Goal: Task Accomplishment & Management: Manage account settings

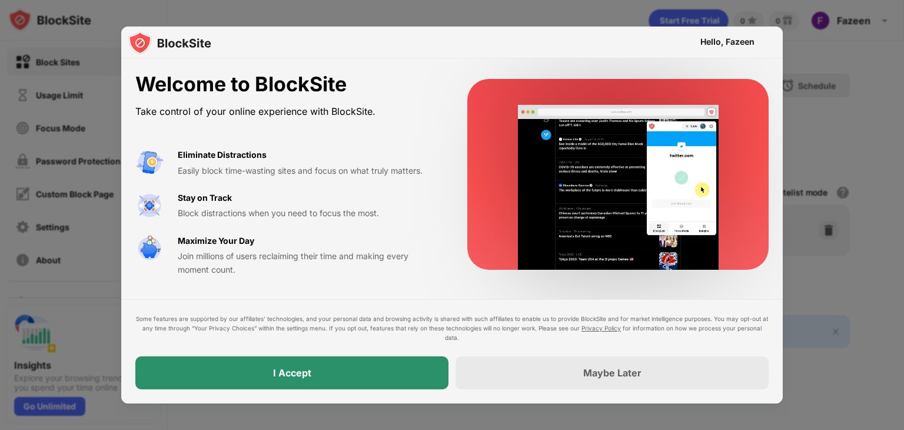
click at [269, 381] on div "I Accept" at bounding box center [291, 372] width 313 height 33
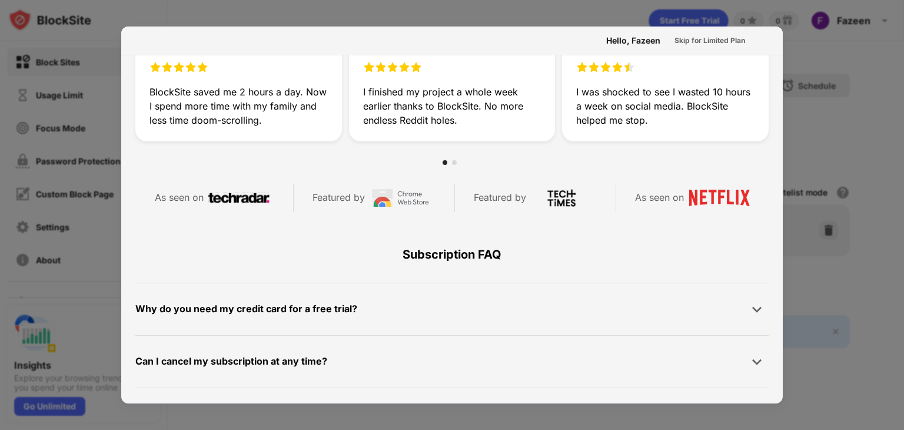
scroll to position [574, 0]
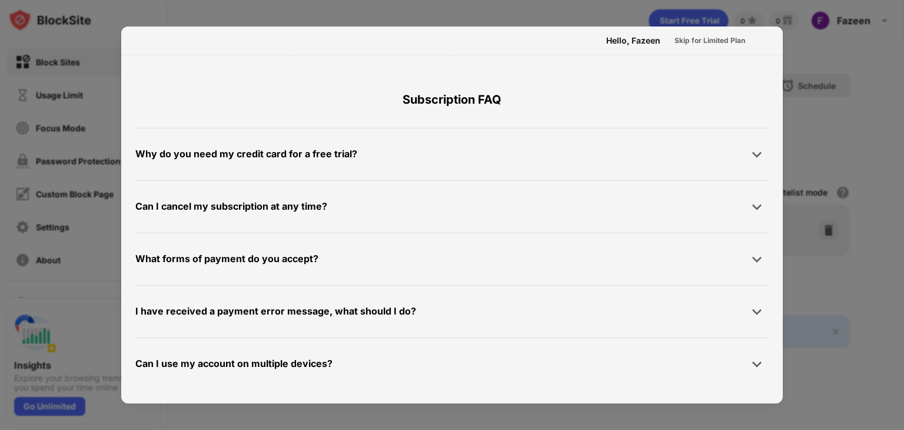
click at [850, 110] on div at bounding box center [452, 215] width 904 height 430
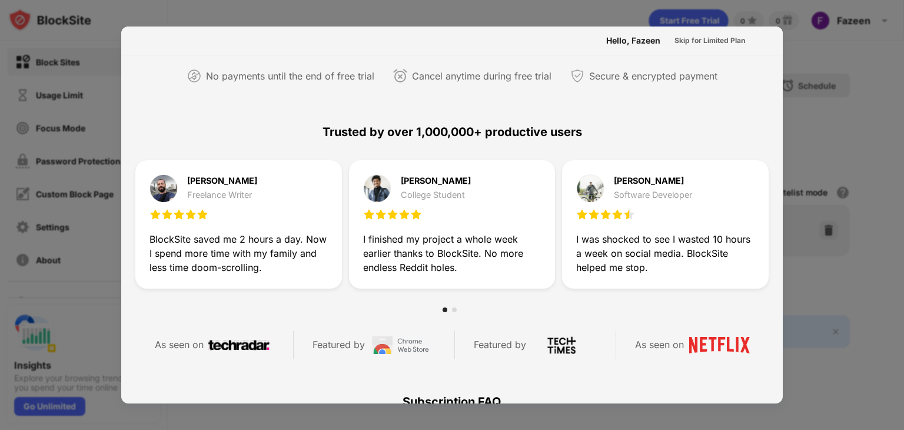
scroll to position [0, 0]
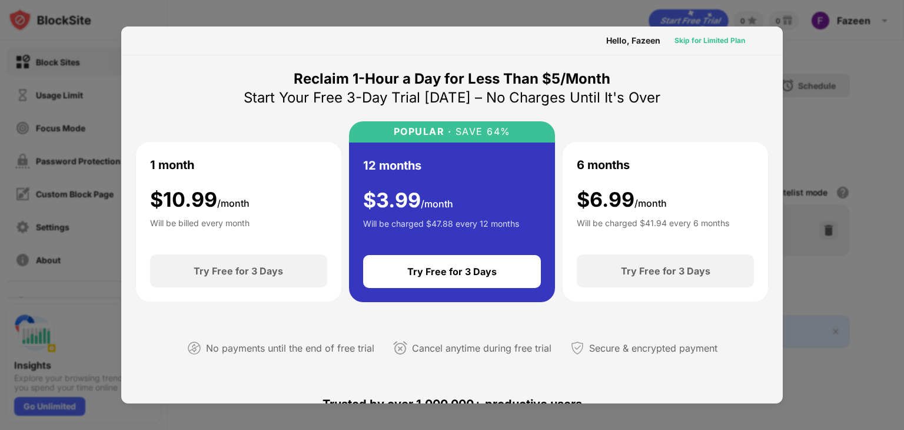
click at [708, 35] on div "Skip for Limited Plan" at bounding box center [709, 41] width 71 height 12
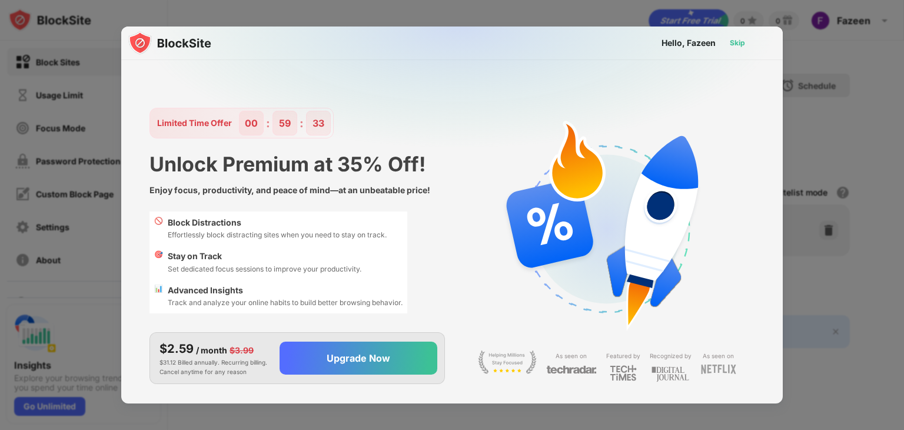
click at [738, 41] on div "Skip" at bounding box center [737, 43] width 15 height 12
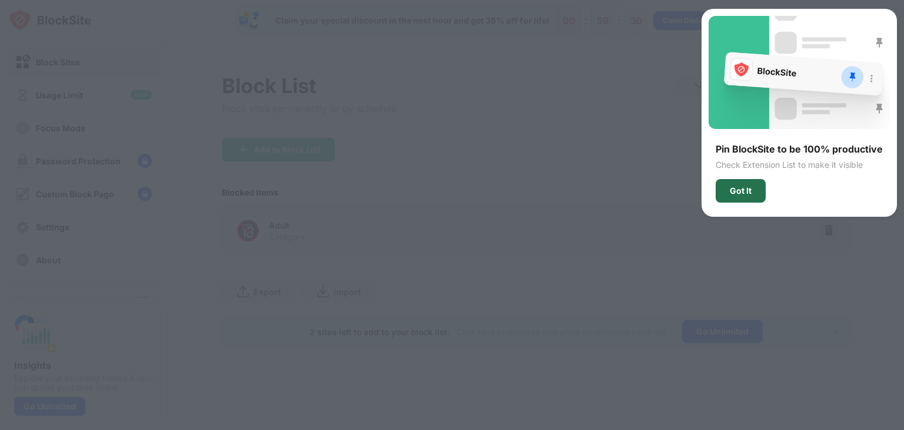
click at [737, 192] on div "Got It" at bounding box center [741, 190] width 22 height 9
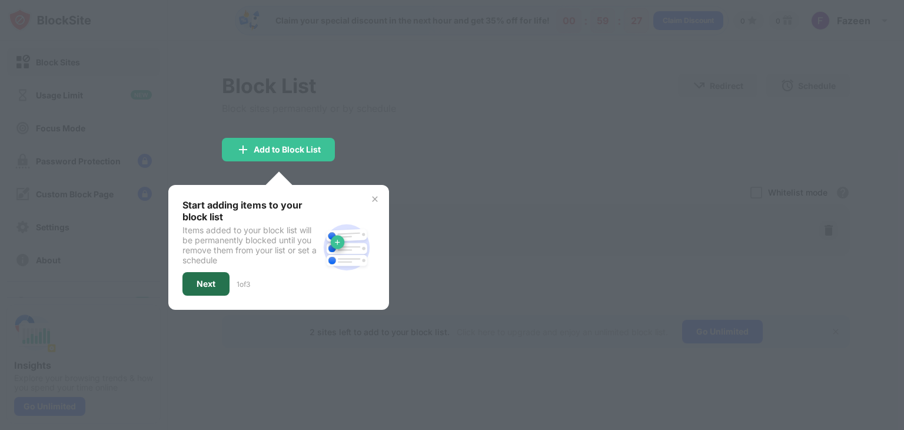
click at [207, 285] on div "Next" at bounding box center [206, 283] width 19 height 9
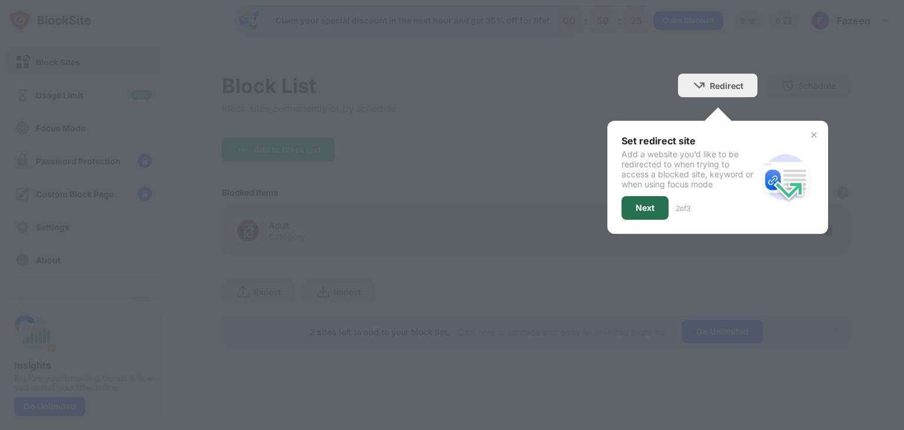
click at [630, 202] on div "Next" at bounding box center [644, 208] width 47 height 24
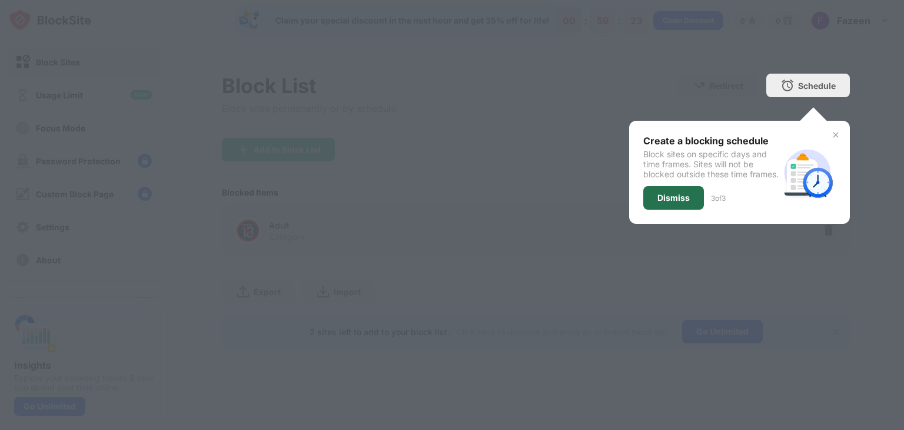
click at [662, 202] on div "Dismiss" at bounding box center [673, 197] width 32 height 9
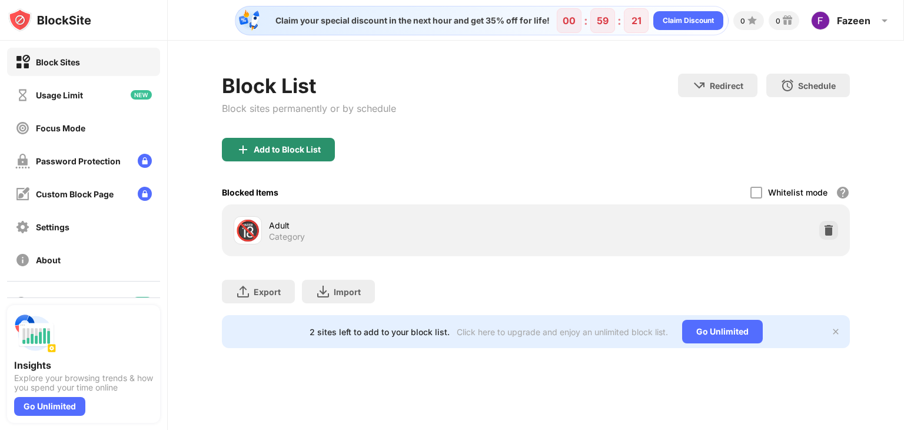
click at [285, 155] on div "Add to Block List" at bounding box center [278, 150] width 113 height 24
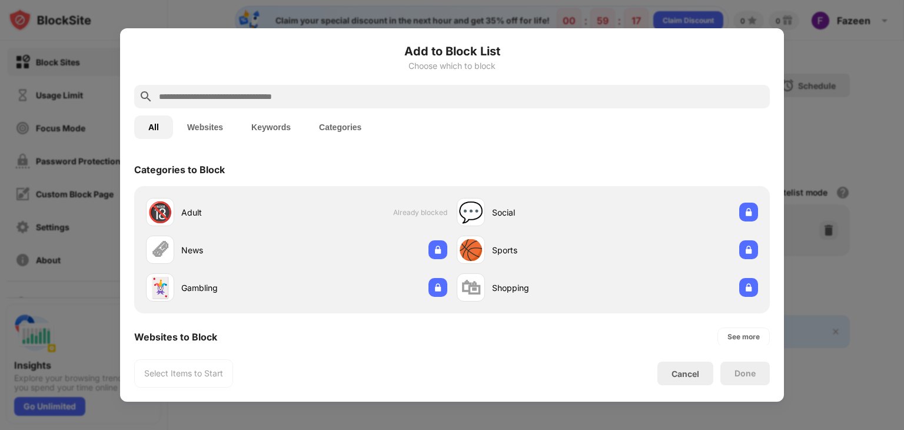
drag, startPoint x: 279, startPoint y: 102, endPoint x: 217, endPoint y: 129, distance: 68.0
click at [217, 129] on div "Add to Block List Choose which to block All Websites Keywords Categories Catego…" at bounding box center [451, 214] width 635 height 345
click at [217, 129] on button "Websites" at bounding box center [205, 127] width 64 height 24
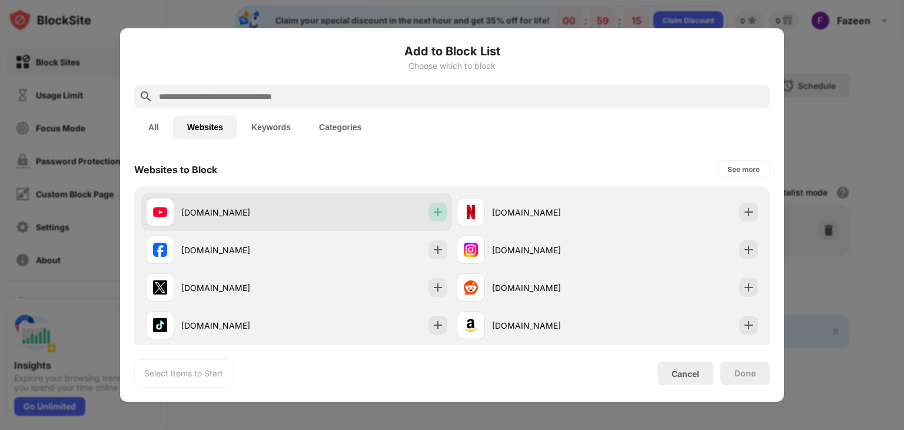
click at [433, 212] on img at bounding box center [438, 212] width 12 height 12
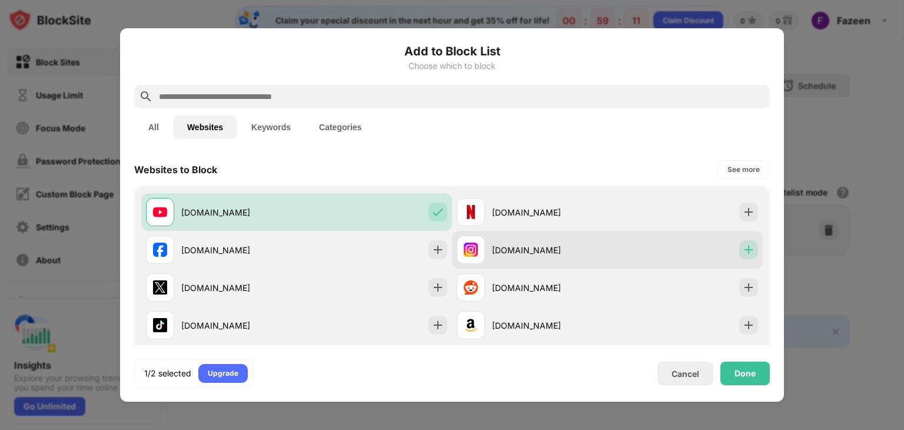
click at [739, 255] on div at bounding box center [748, 249] width 19 height 19
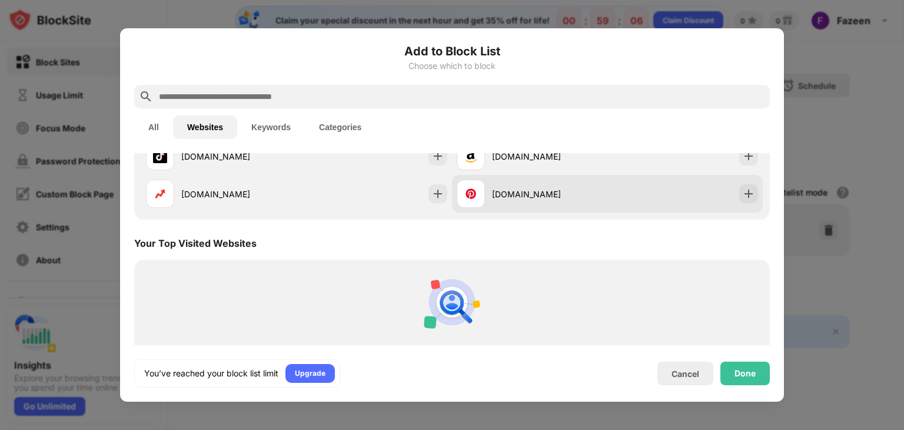
scroll to position [174, 0]
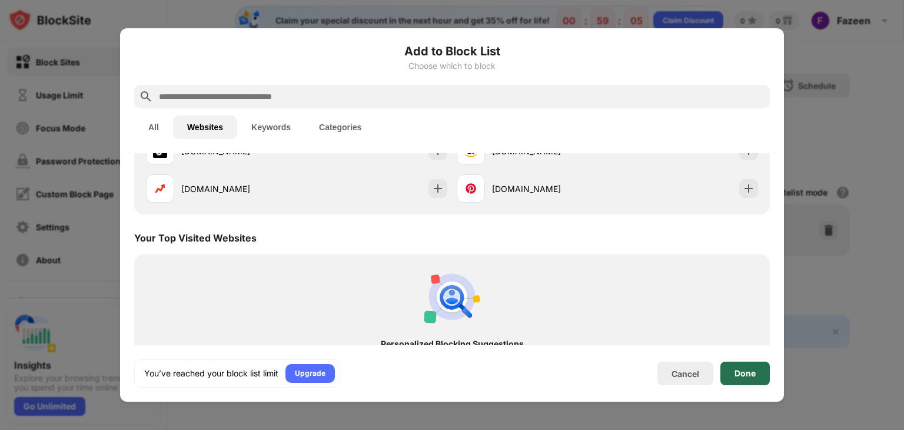
click at [764, 374] on div "Done" at bounding box center [744, 373] width 49 height 24
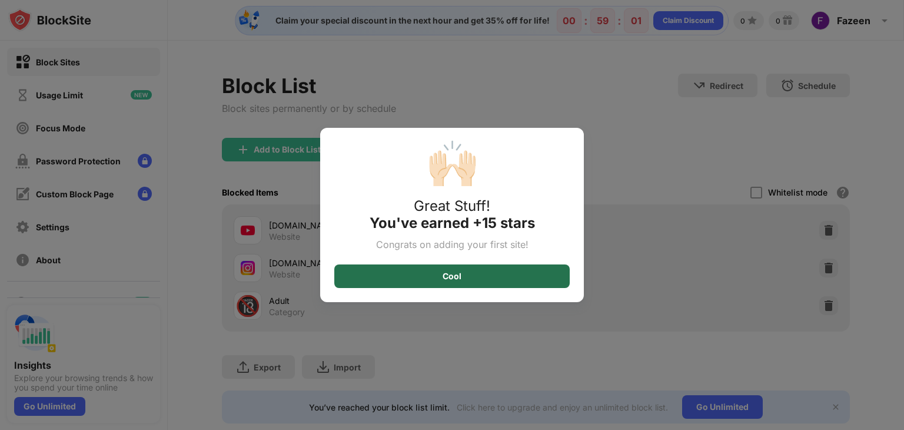
click at [559, 269] on div "Cool" at bounding box center [451, 276] width 235 height 24
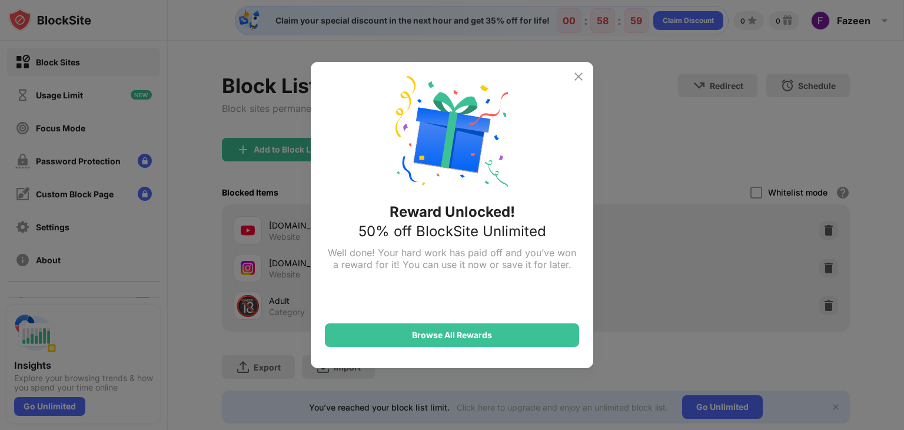
click at [574, 80] on img at bounding box center [578, 76] width 14 height 14
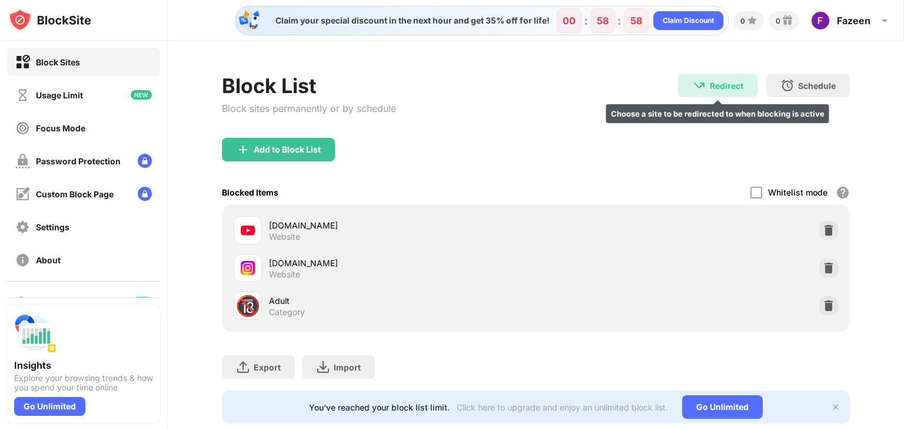
click at [713, 86] on div "Redirect" at bounding box center [727, 86] width 34 height 10
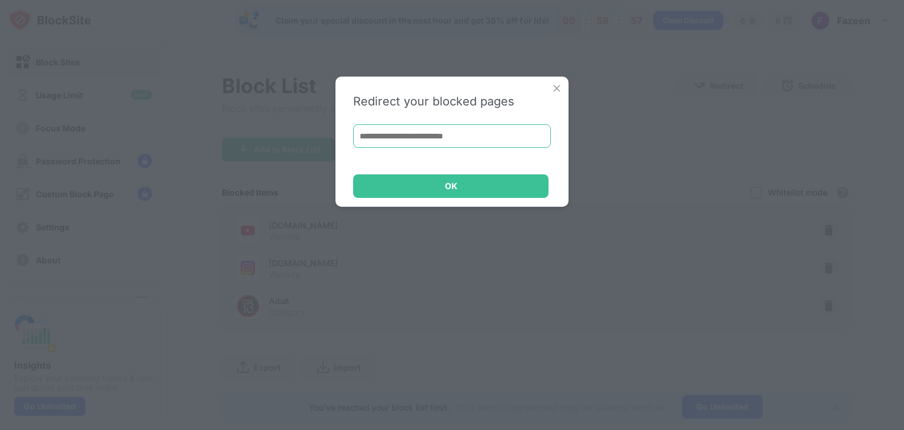
click at [445, 146] on input at bounding box center [452, 136] width 198 height 24
type input "**********"
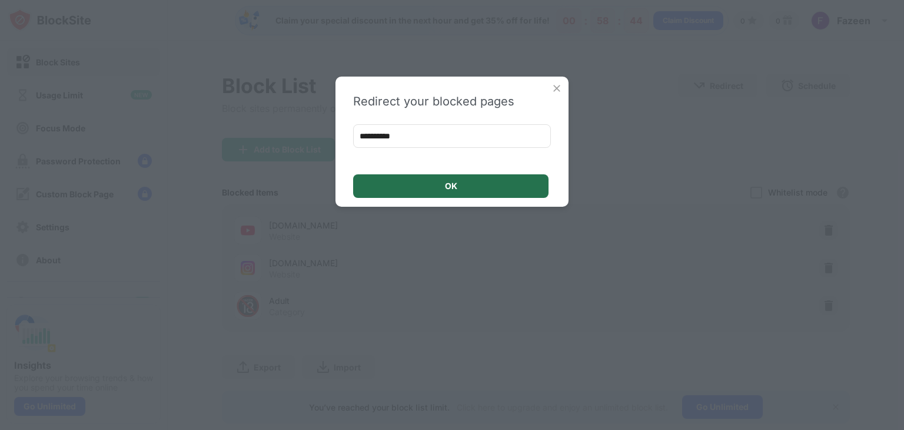
click at [457, 187] on div "OK" at bounding box center [450, 186] width 195 height 24
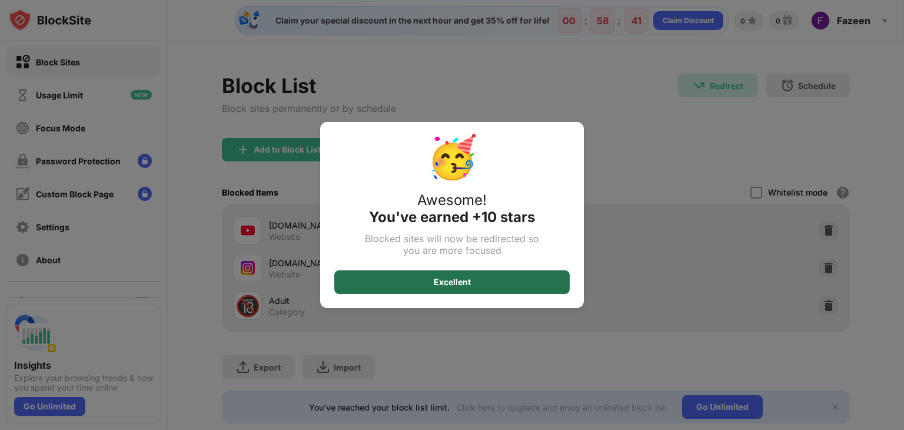
click at [478, 285] on div "Excellent" at bounding box center [451, 282] width 235 height 24
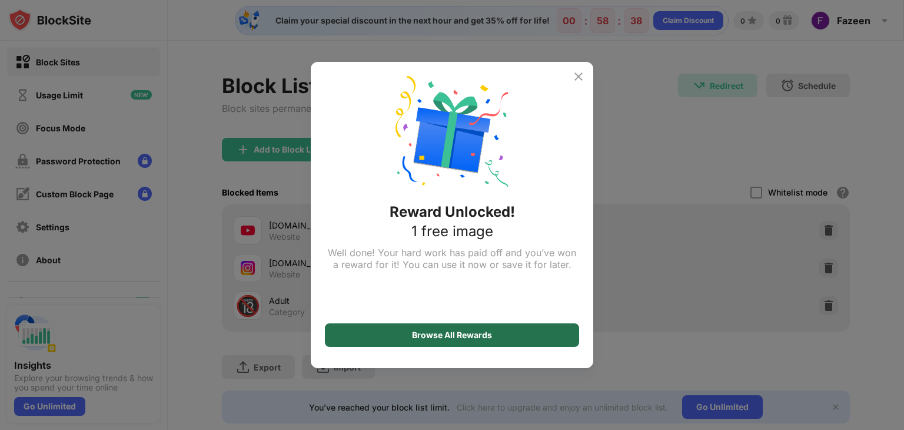
click at [448, 325] on div "Browse All Rewards" at bounding box center [452, 335] width 254 height 24
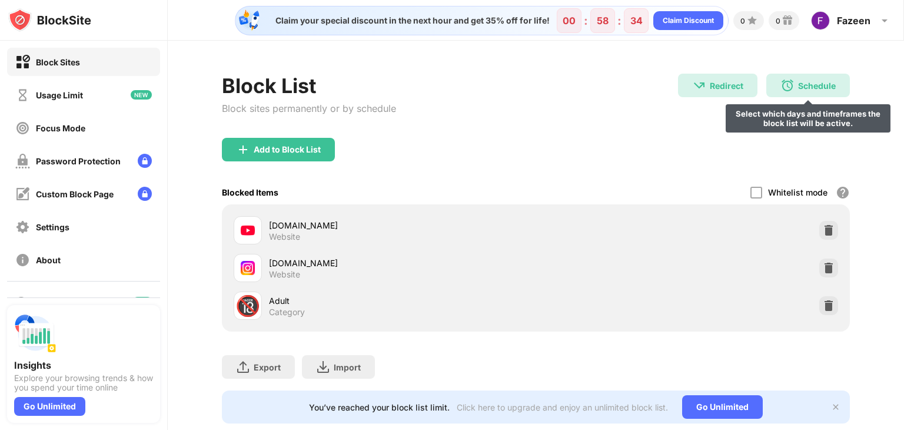
click at [821, 92] on div "Schedule Select which days and timeframes the block list will be active." at bounding box center [808, 86] width 84 height 24
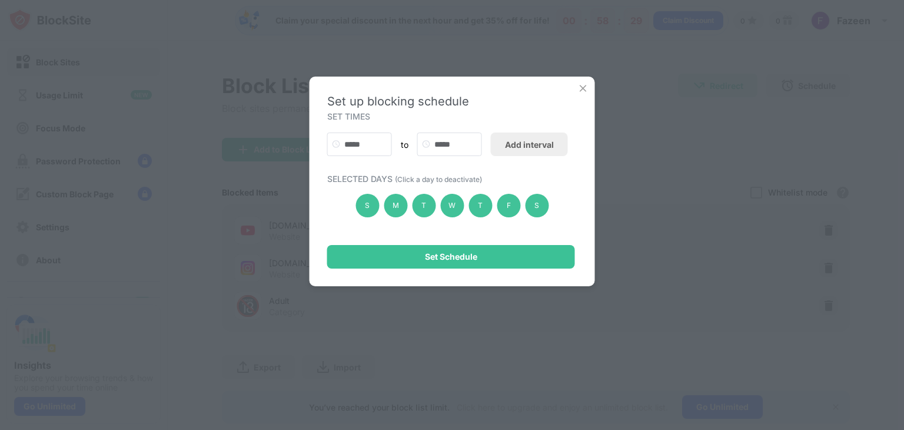
click at [574, 92] on div "Set up blocking schedule SET TIMES ***** to ***** Add interval SELECTED DAYS (C…" at bounding box center [451, 180] width 285 height 209
click at [582, 90] on img at bounding box center [583, 88] width 12 height 12
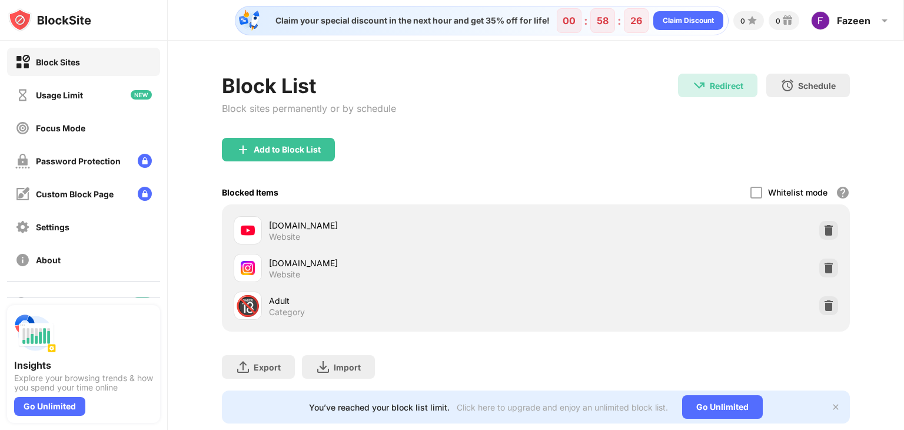
scroll to position [35, 0]
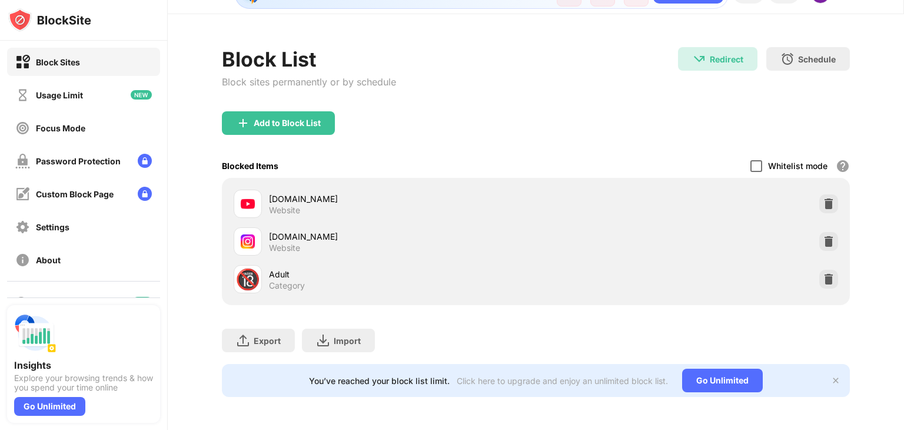
click at [750, 160] on div at bounding box center [756, 166] width 12 height 12
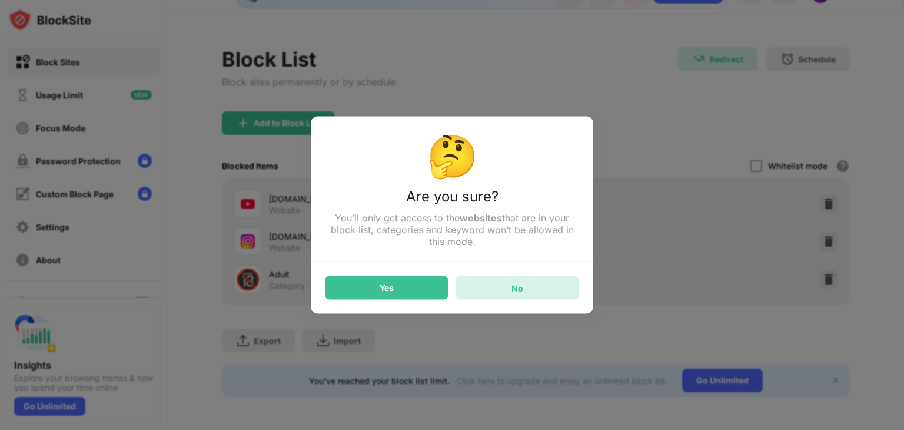
click at [523, 285] on div "No" at bounding box center [517, 288] width 124 height 24
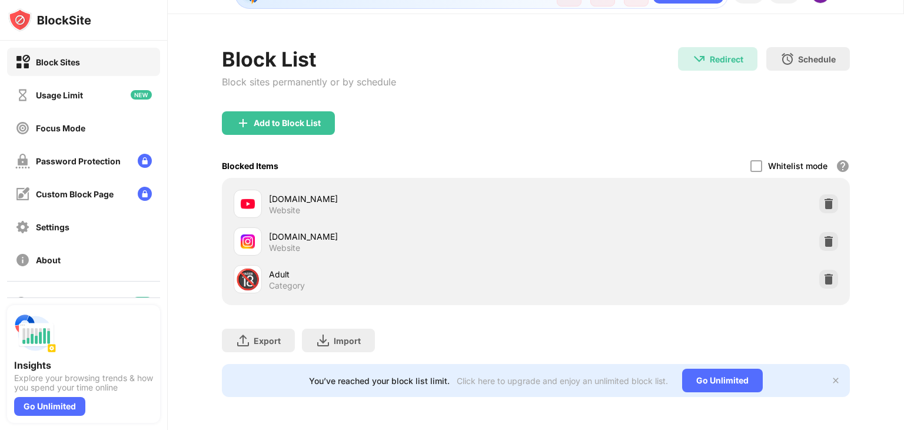
scroll to position [0, 0]
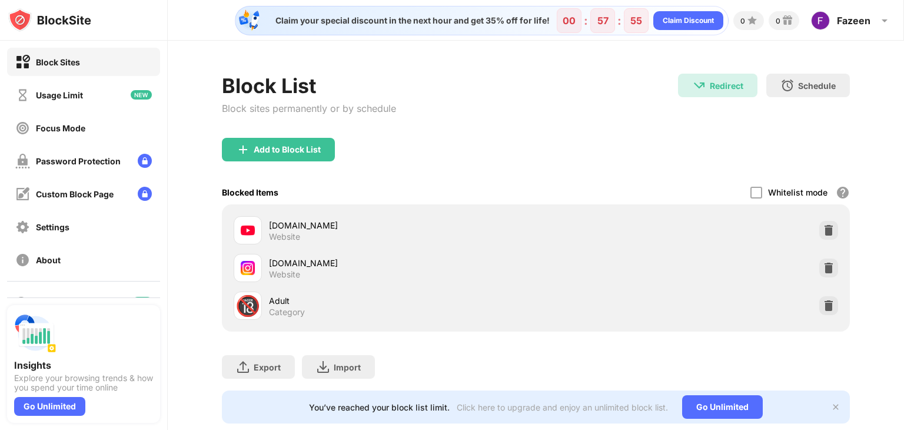
click at [419, 123] on div "Block List Block sites permanently or by schedule Redirect Redirect to [DOMAIN_…" at bounding box center [536, 106] width 628 height 64
